Goal: Navigation & Orientation: Find specific page/section

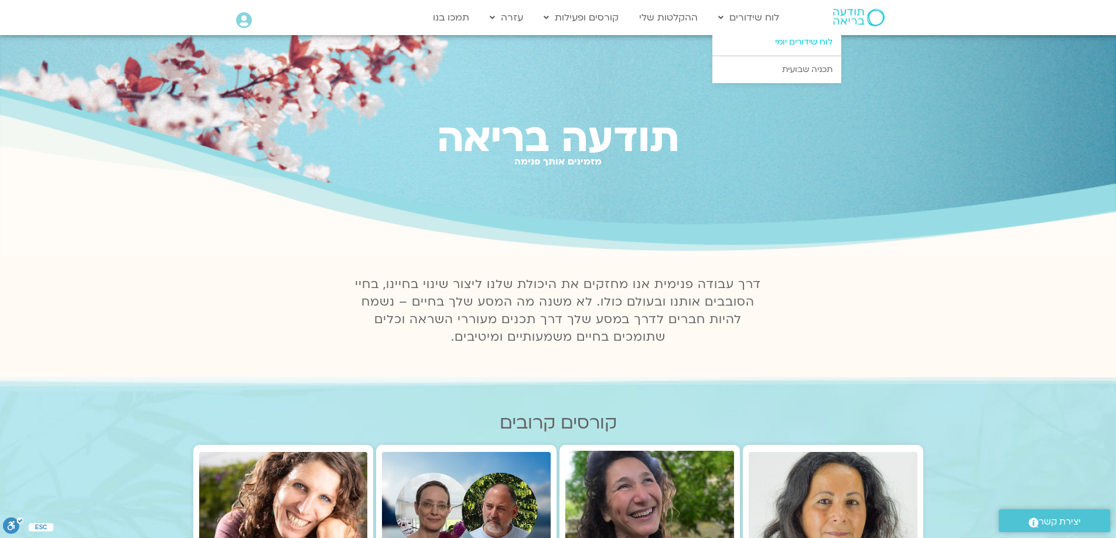
click at [792, 45] on link "לוח שידורים יומי" at bounding box center [776, 42] width 129 height 27
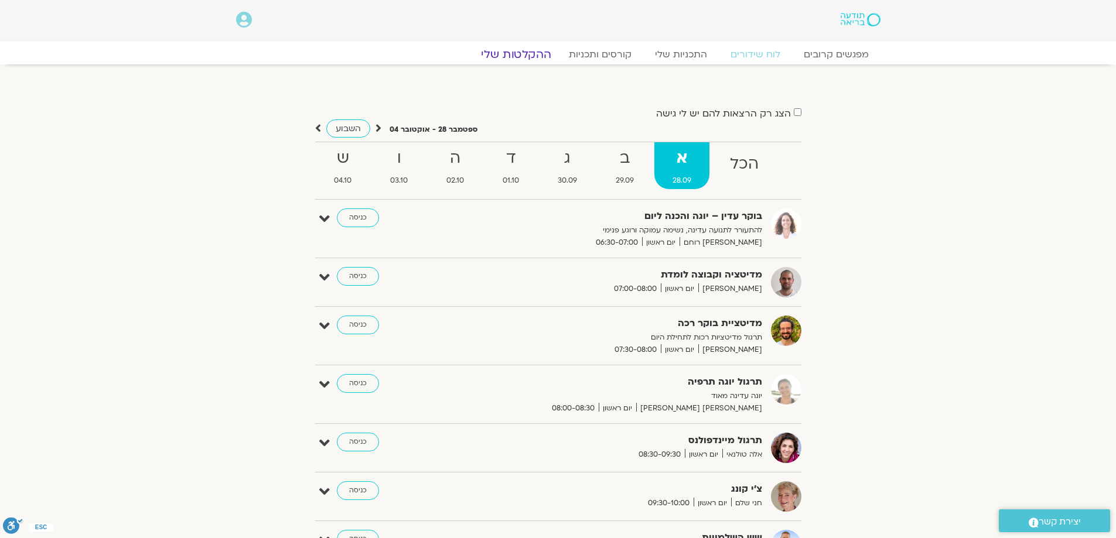
click at [522, 56] on link "ההקלטות שלי" at bounding box center [516, 54] width 98 height 14
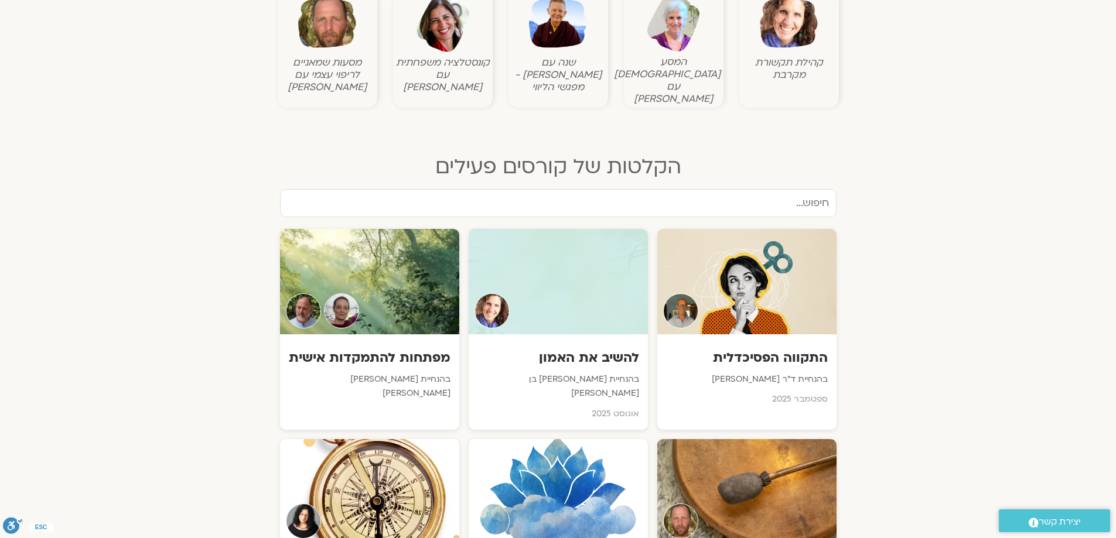
scroll to position [469, 0]
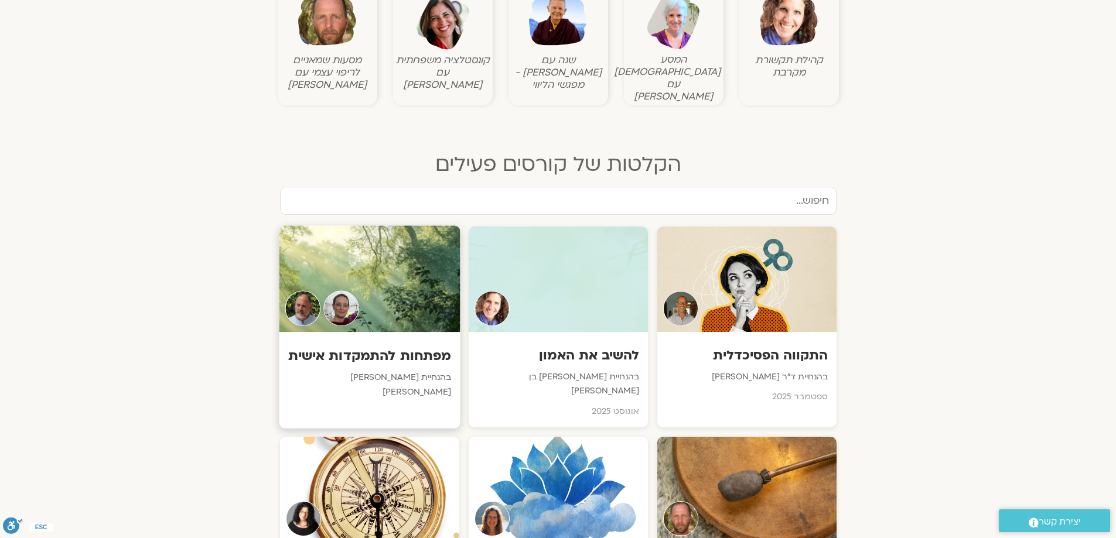
click at [354, 371] on p "בהנחיית דנה גניהר וברוך ברנר" at bounding box center [369, 385] width 163 height 29
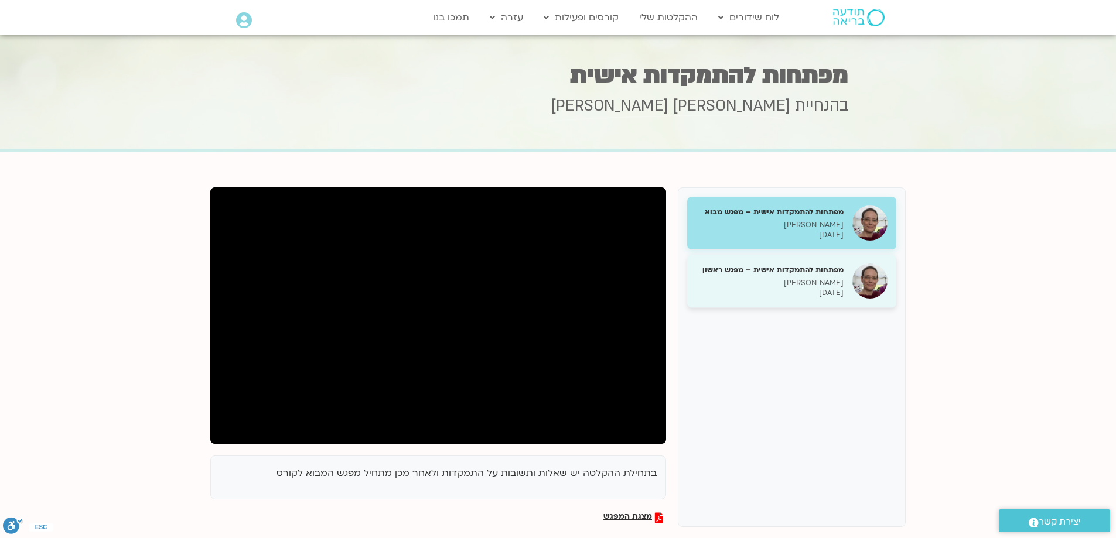
click at [818, 281] on p "[PERSON_NAME]" at bounding box center [770, 283] width 148 height 10
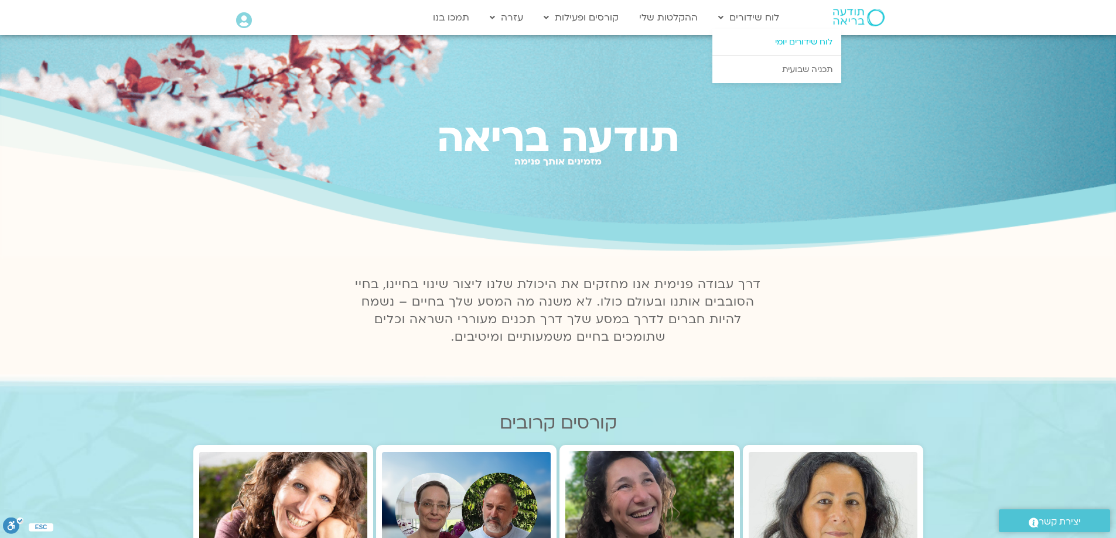
click at [809, 42] on link "לוח שידורים יומי" at bounding box center [776, 42] width 129 height 27
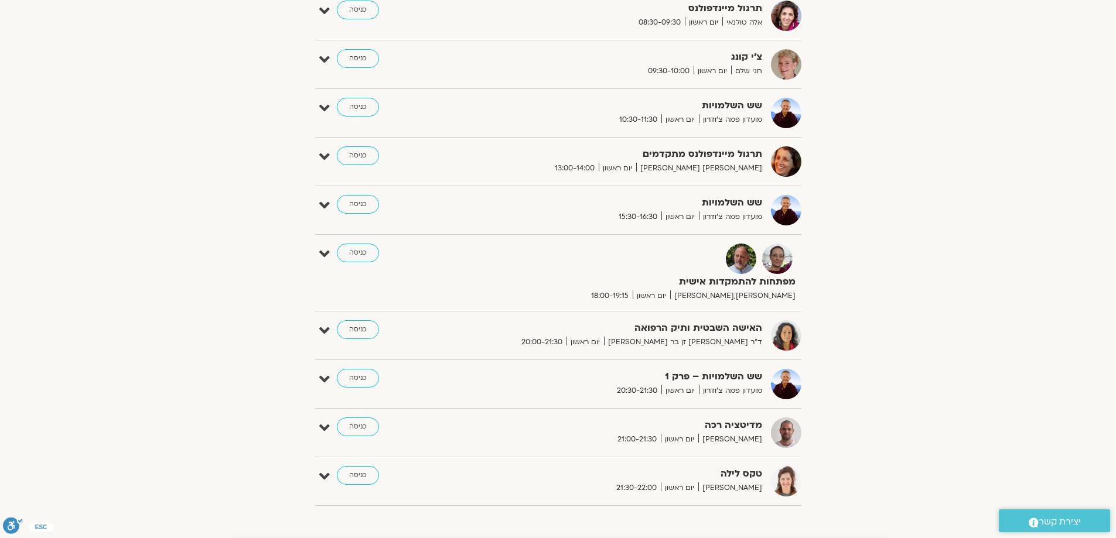
scroll to position [469, 0]
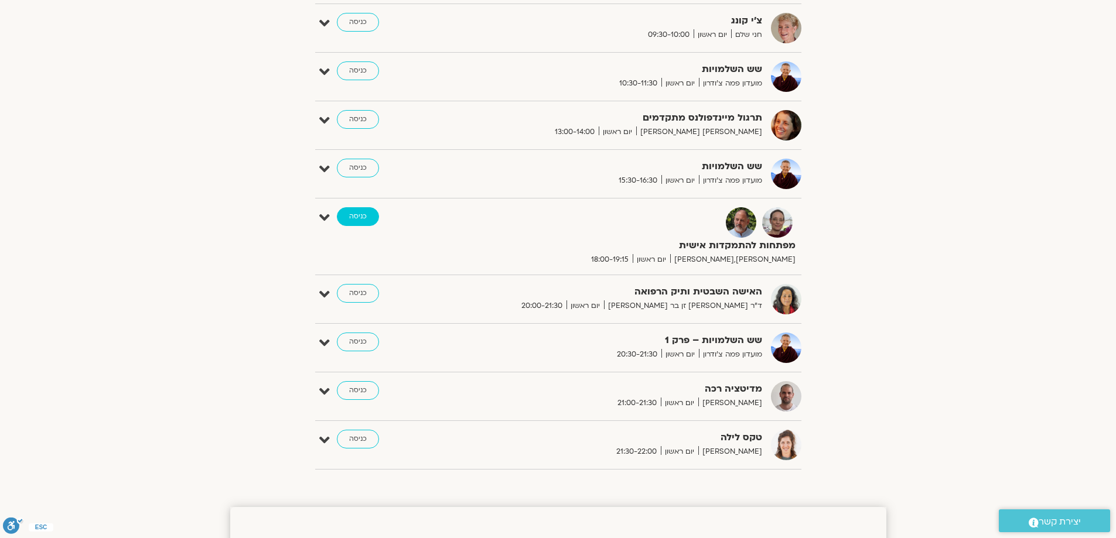
click at [353, 216] on link "כניסה" at bounding box center [358, 216] width 42 height 19
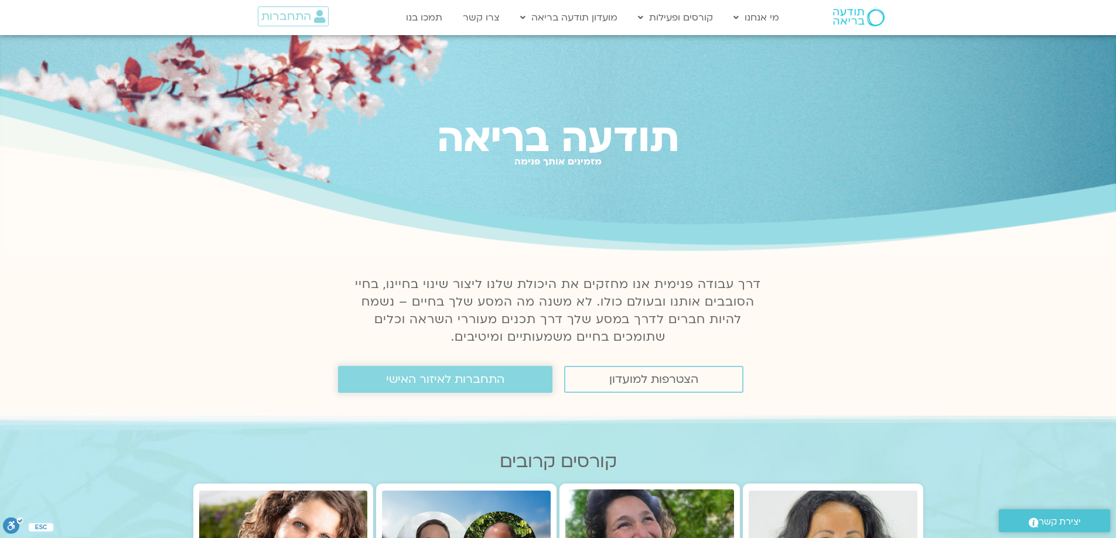
click at [413, 382] on span "התחברות לאיזור האישי" at bounding box center [445, 379] width 118 height 13
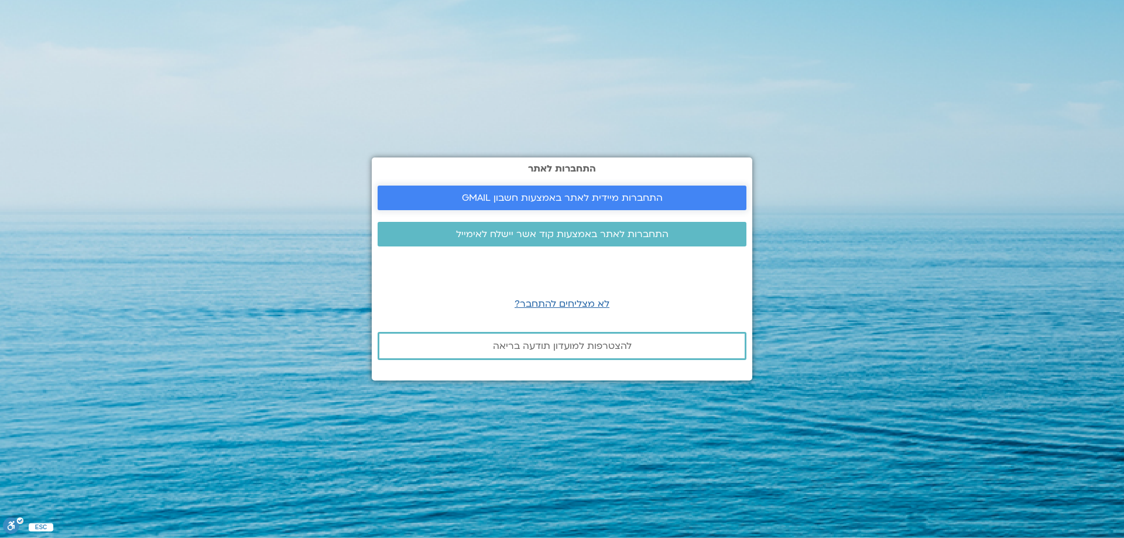
click at [586, 199] on span "התחברות מיידית לאתר באמצעות חשבון GMAIL" at bounding box center [562, 198] width 201 height 11
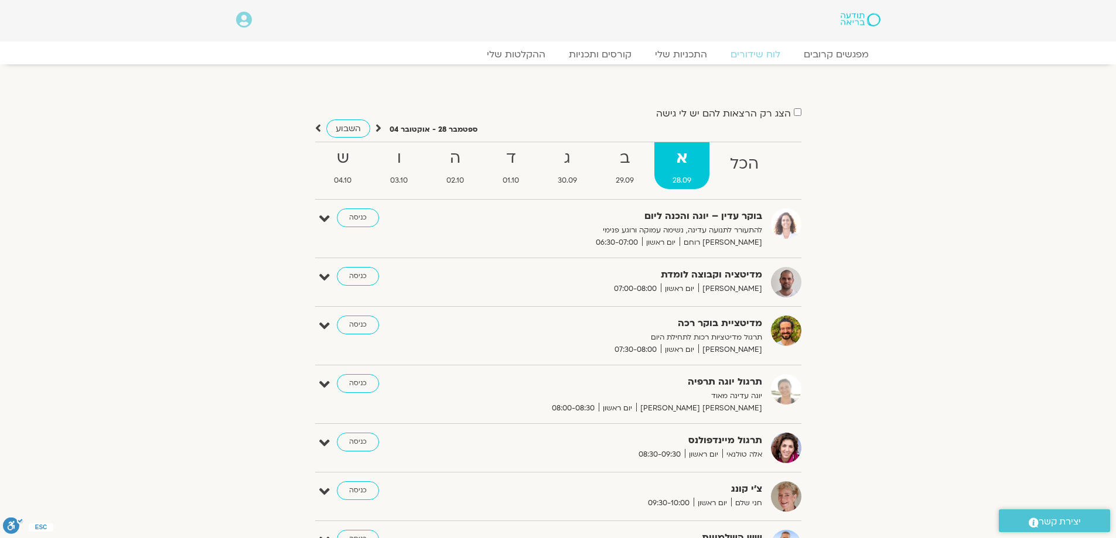
scroll to position [234, 0]
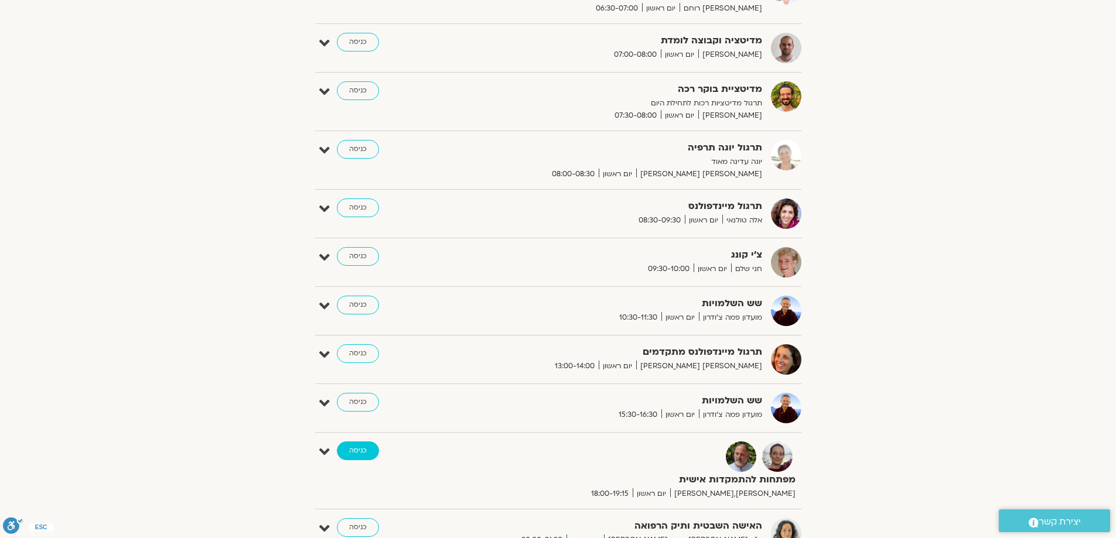
click at [363, 453] on link "כניסה" at bounding box center [358, 451] width 42 height 19
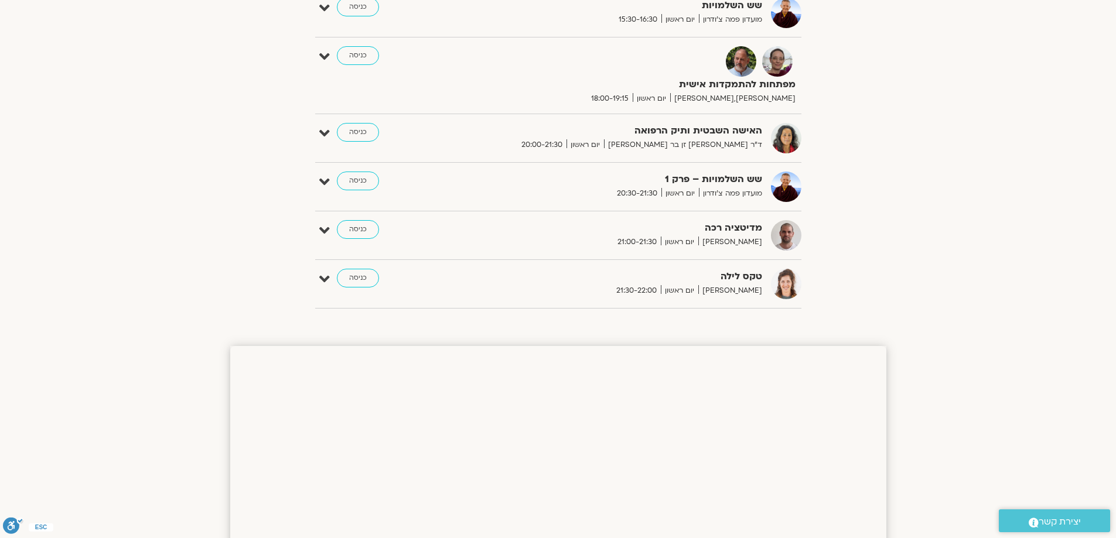
scroll to position [600, 0]
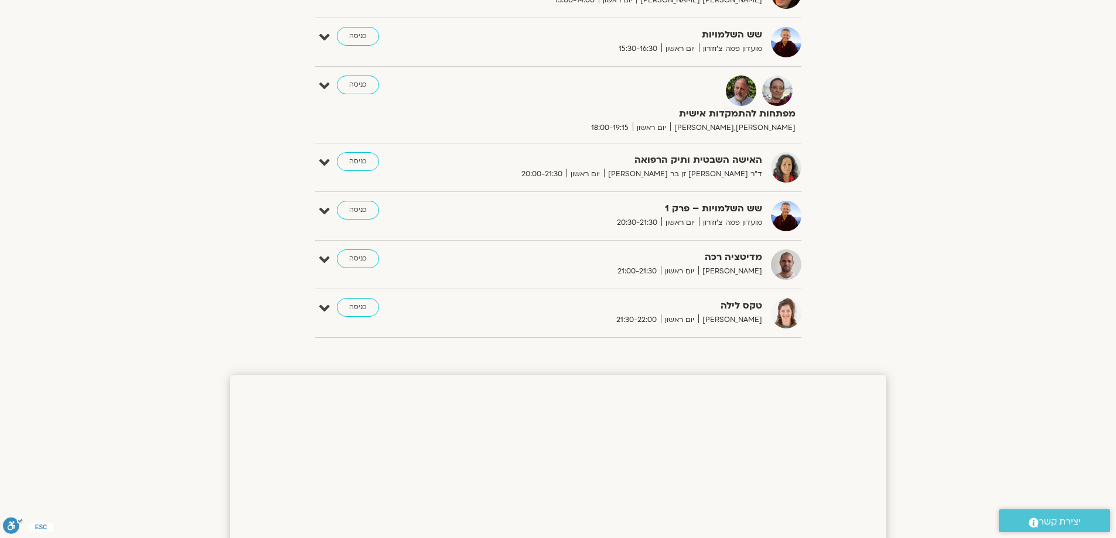
click at [353, 91] on link "כניסה" at bounding box center [358, 85] width 42 height 19
